Goal: Information Seeking & Learning: Learn about a topic

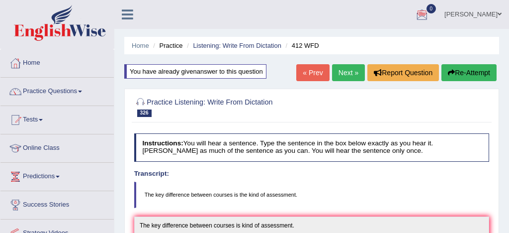
click at [70, 90] on link "Practice Questions" at bounding box center [56, 90] width 113 height 25
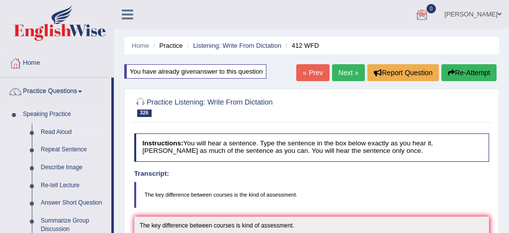
click at [63, 132] on link "Read Aloud" at bounding box center [73, 132] width 75 height 18
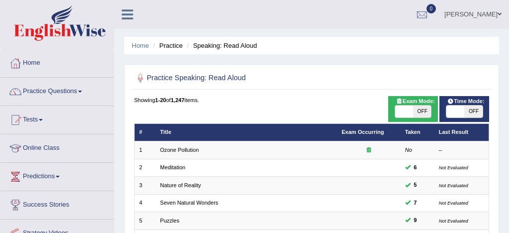
click at [405, 111] on span at bounding box center [404, 111] width 18 height 12
checkbox input "true"
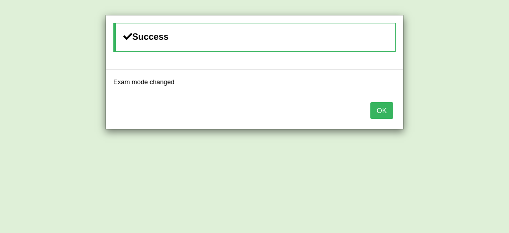
click at [377, 111] on button "OK" at bounding box center [381, 110] width 23 height 17
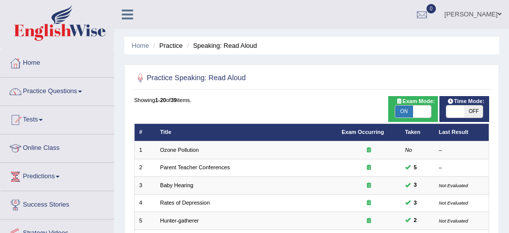
click at [406, 108] on span "ON" at bounding box center [404, 111] width 18 height 12
checkbox input "false"
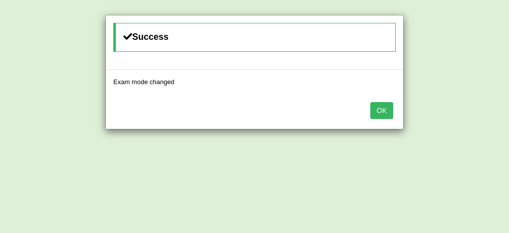
click at [383, 110] on button "OK" at bounding box center [381, 110] width 23 height 17
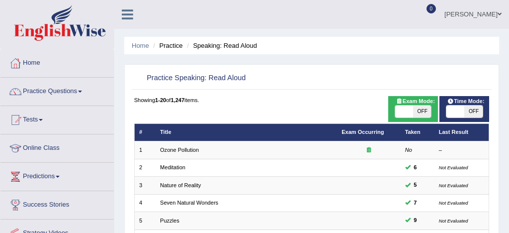
scroll to position [340, 0]
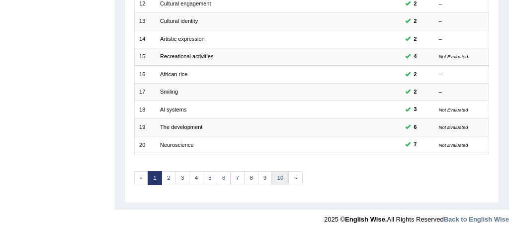
click at [280, 178] on link "10" at bounding box center [280, 178] width 17 height 14
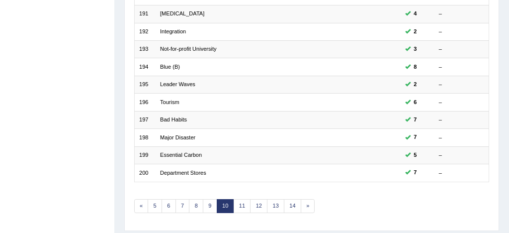
scroll to position [340, 0]
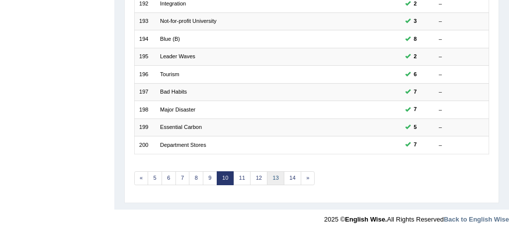
click at [275, 177] on link "13" at bounding box center [275, 178] width 17 height 14
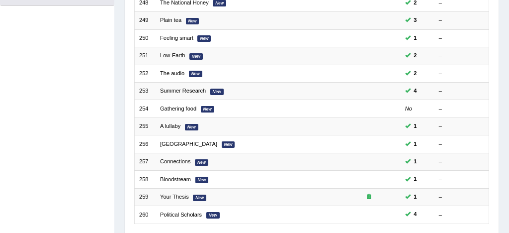
scroll to position [276, 0]
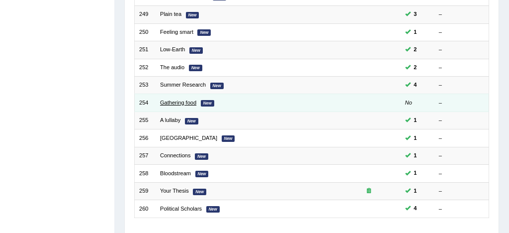
click at [178, 104] on link "Gathering food" at bounding box center [178, 102] width 36 height 6
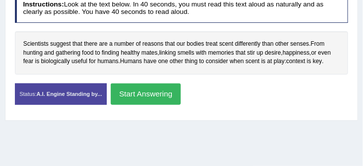
scroll to position [183, 0]
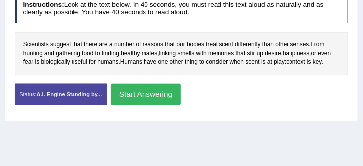
click at [154, 93] on button "Start Answering" at bounding box center [146, 94] width 70 height 21
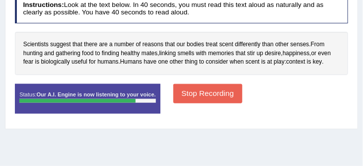
click at [224, 93] on button "Stop Recording" at bounding box center [208, 93] width 69 height 19
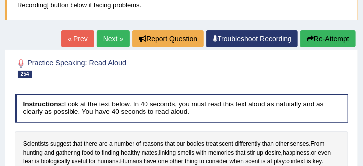
scroll to position [72, 0]
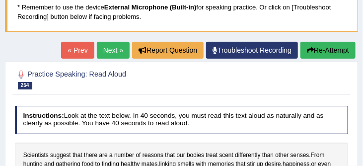
click at [332, 50] on button "Re-Attempt" at bounding box center [328, 50] width 55 height 17
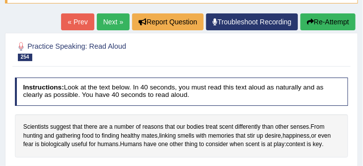
scroll to position [102, 0]
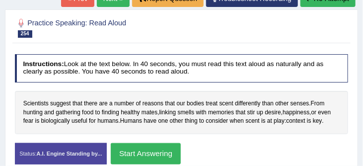
click at [163, 154] on button "Start Answering" at bounding box center [146, 153] width 70 height 21
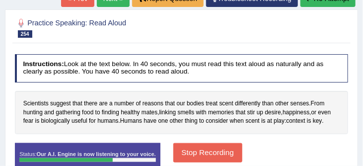
click at [233, 151] on button "Stop Recording" at bounding box center [208, 152] width 69 height 19
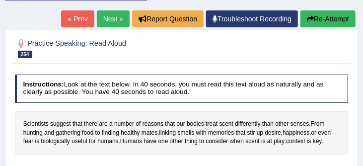
scroll to position [125, 0]
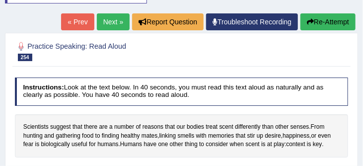
click at [108, 20] on link "Next »" at bounding box center [113, 21] width 33 height 17
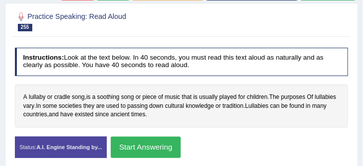
scroll to position [131, 0]
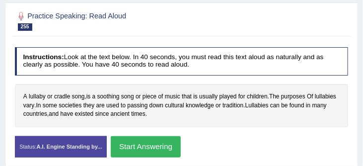
click at [155, 145] on button "Start Answering" at bounding box center [146, 146] width 70 height 21
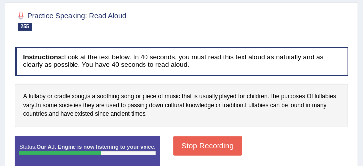
click at [223, 146] on button "Stop Recording" at bounding box center [208, 145] width 69 height 19
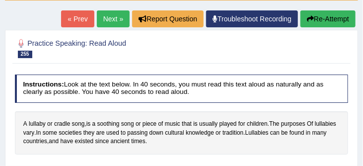
scroll to position [92, 0]
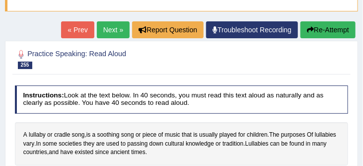
click at [338, 28] on button "Re-Attempt" at bounding box center [328, 29] width 55 height 17
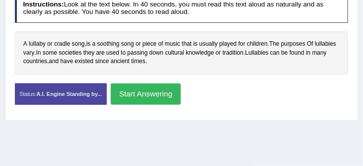
click at [159, 94] on button "Start Answering" at bounding box center [146, 94] width 70 height 21
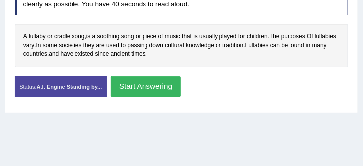
scroll to position [208, 0]
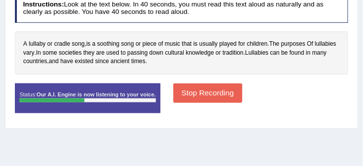
click at [224, 90] on button "Stop Recording" at bounding box center [208, 93] width 69 height 19
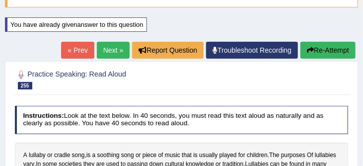
scroll to position [92, 0]
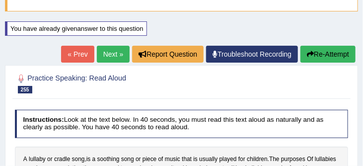
click at [109, 53] on link "Next »" at bounding box center [113, 54] width 33 height 17
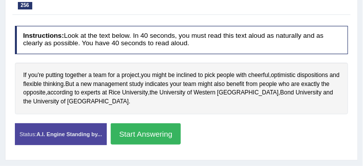
scroll to position [154, 0]
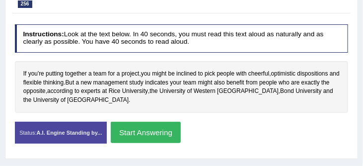
click at [150, 131] on button "Start Answering" at bounding box center [146, 132] width 70 height 21
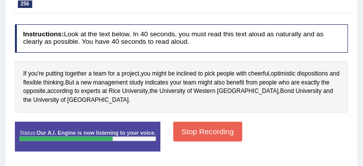
click at [225, 126] on button "Stop Recording" at bounding box center [208, 131] width 69 height 19
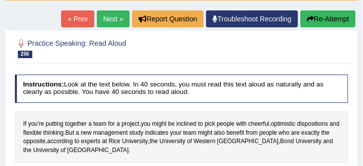
scroll to position [100, 0]
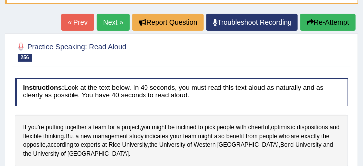
click at [327, 21] on button "Re-Attempt" at bounding box center [328, 22] width 55 height 17
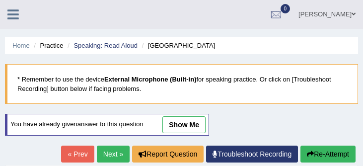
scroll to position [197, 0]
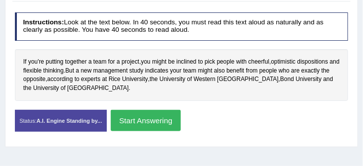
click at [152, 114] on button "Start Answering" at bounding box center [146, 120] width 70 height 21
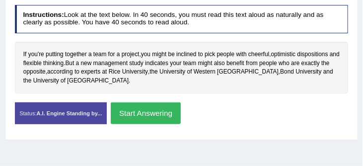
scroll to position [190, 0]
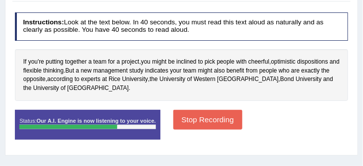
click at [203, 122] on button "Stop Recording" at bounding box center [208, 119] width 69 height 19
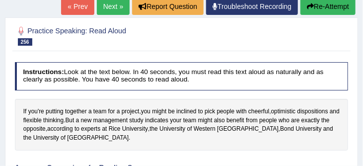
scroll to position [140, 0]
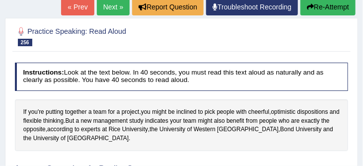
click at [336, 8] on button "Re-Attempt" at bounding box center [328, 7] width 55 height 17
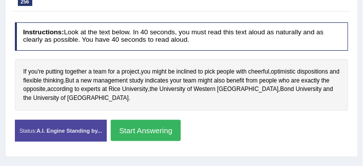
click at [168, 131] on button "Start Answering" at bounding box center [146, 130] width 70 height 21
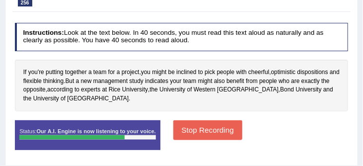
click at [187, 134] on button "Stop Recording" at bounding box center [208, 129] width 69 height 19
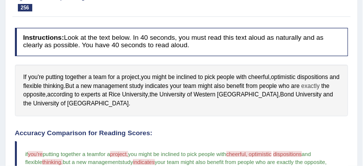
scroll to position [144, 0]
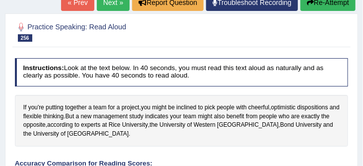
click at [324, 1] on button "Re-Attempt" at bounding box center [328, 2] width 55 height 17
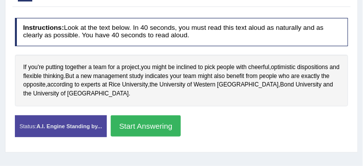
click at [156, 127] on button "Start Answering" at bounding box center [146, 125] width 70 height 21
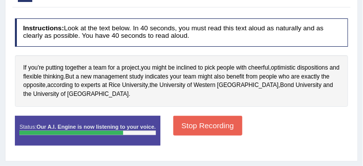
click at [191, 119] on button "Stop Recording" at bounding box center [208, 125] width 69 height 19
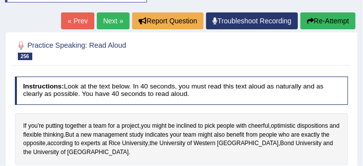
scroll to position [117, 0]
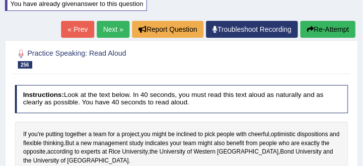
click at [334, 30] on button "Re-Attempt" at bounding box center [328, 29] width 55 height 17
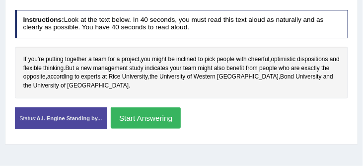
scroll to position [205, 0]
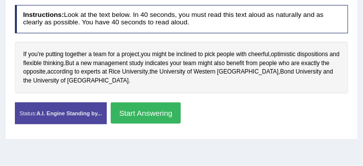
click at [152, 112] on button "Start Answering" at bounding box center [146, 112] width 70 height 21
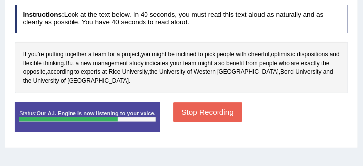
click at [207, 110] on button "Stop Recording" at bounding box center [208, 111] width 69 height 19
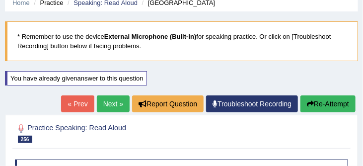
scroll to position [42, 0]
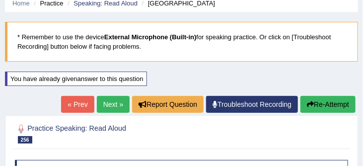
click at [105, 103] on link "Next »" at bounding box center [113, 104] width 33 height 17
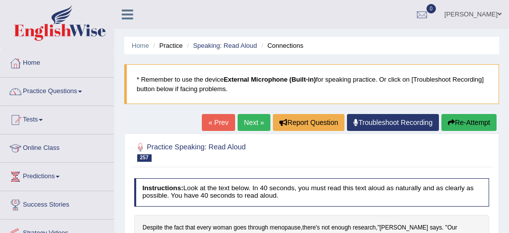
click at [37, 62] on link "Home" at bounding box center [56, 61] width 113 height 25
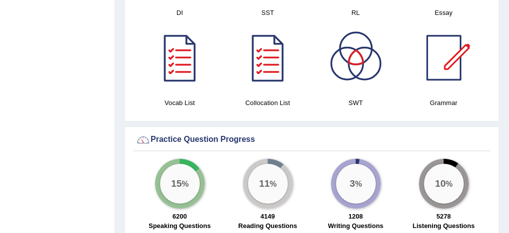
scroll to position [634, 0]
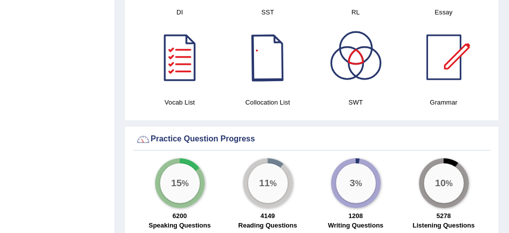
click at [276, 65] on div at bounding box center [268, 57] width 70 height 70
